Goal: Information Seeking & Learning: Learn about a topic

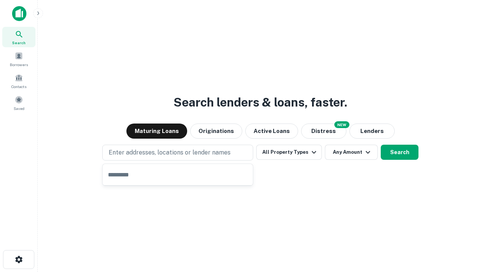
type input "**********"
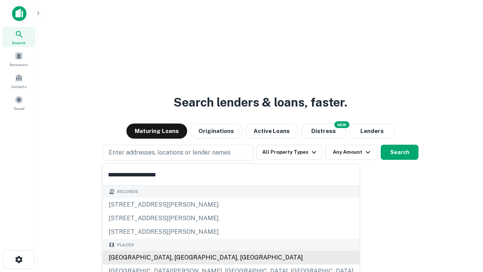
click at [180, 257] on div "[GEOGRAPHIC_DATA], [GEOGRAPHIC_DATA], [GEOGRAPHIC_DATA]" at bounding box center [231, 258] width 257 height 14
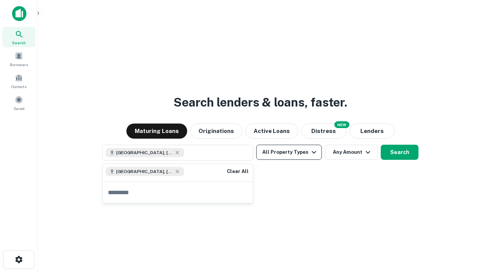
click at [289, 152] on button "All Property Types" at bounding box center [289, 152] width 66 height 15
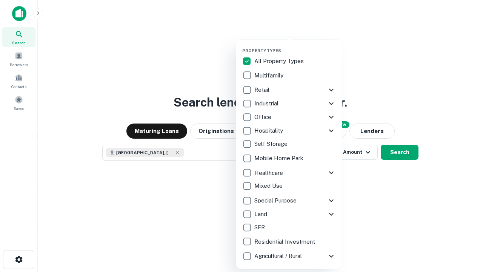
click at [295, 46] on button "button" at bounding box center [295, 46] width 106 height 0
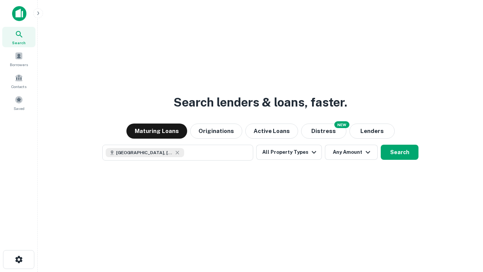
scroll to position [12, 0]
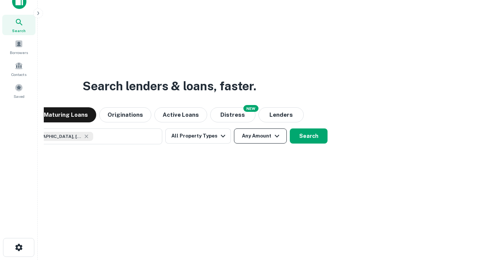
click at [234, 128] on button "Any Amount" at bounding box center [260, 135] width 53 height 15
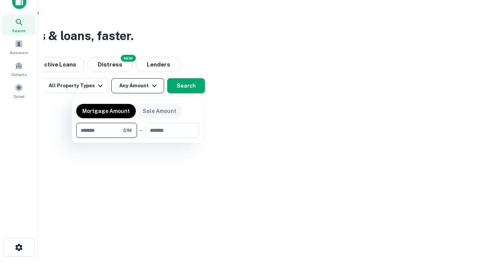
type input "*******"
click at [138, 138] on button "button" at bounding box center [137, 138] width 123 height 0
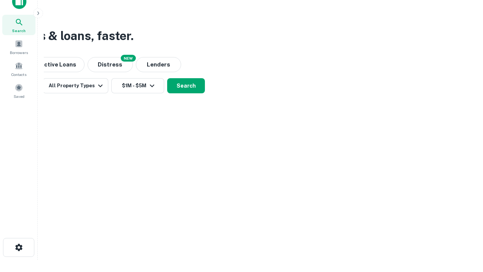
scroll to position [12, 0]
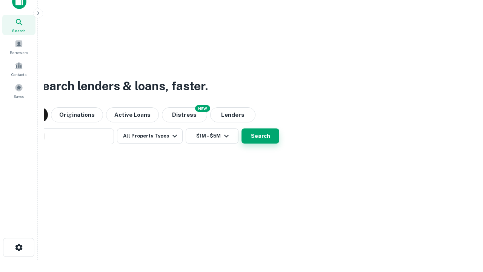
click at [241, 128] on button "Search" at bounding box center [260, 135] width 38 height 15
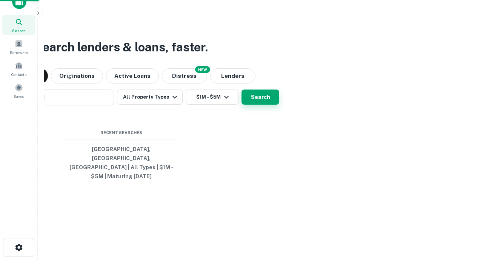
scroll to position [25, 214]
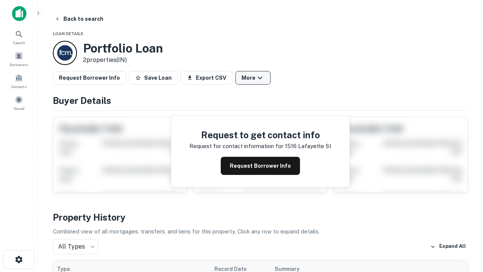
click at [253, 78] on button "More" at bounding box center [252, 78] width 35 height 14
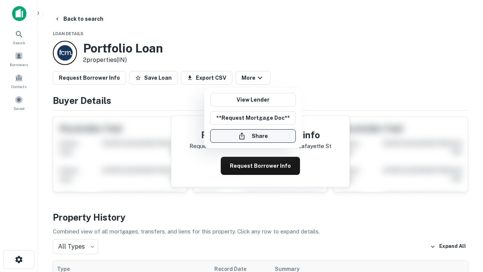
click at [253, 136] on button "Share" at bounding box center [253, 136] width 86 height 14
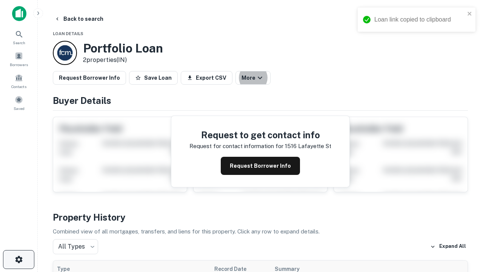
click at [18, 259] on icon "button" at bounding box center [18, 259] width 9 height 9
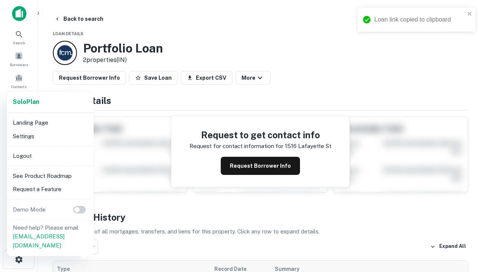
click at [50, 155] on li "Logout" at bounding box center [50, 156] width 81 height 14
